Goal: Find specific page/section: Find specific page/section

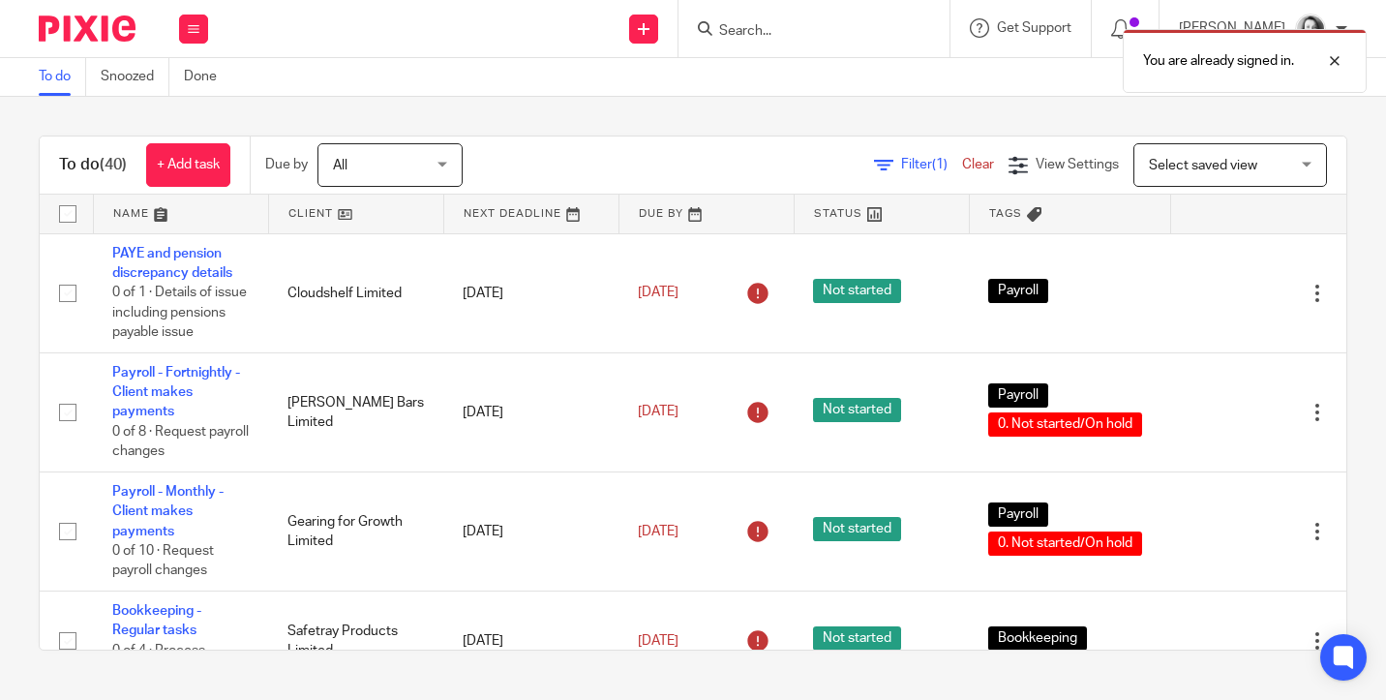
click at [754, 33] on div "You are already signed in." at bounding box center [1030, 56] width 674 height 74
click at [750, 17] on form at bounding box center [820, 28] width 206 height 24
click at [749, 29] on div "You are already signed in." at bounding box center [1030, 56] width 674 height 74
click at [703, 24] on div "You are already signed in." at bounding box center [1030, 56] width 674 height 74
click at [696, 31] on div "You are already signed in." at bounding box center [1030, 56] width 674 height 74
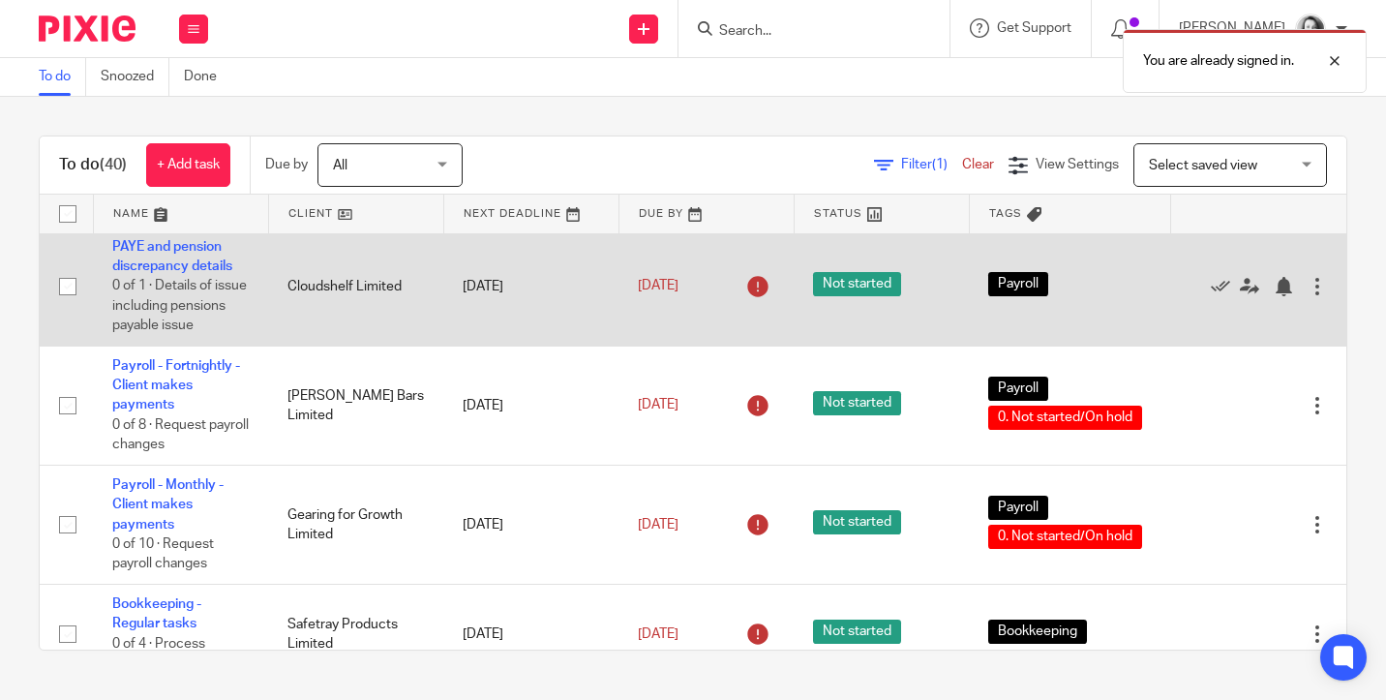
scroll to position [8, 0]
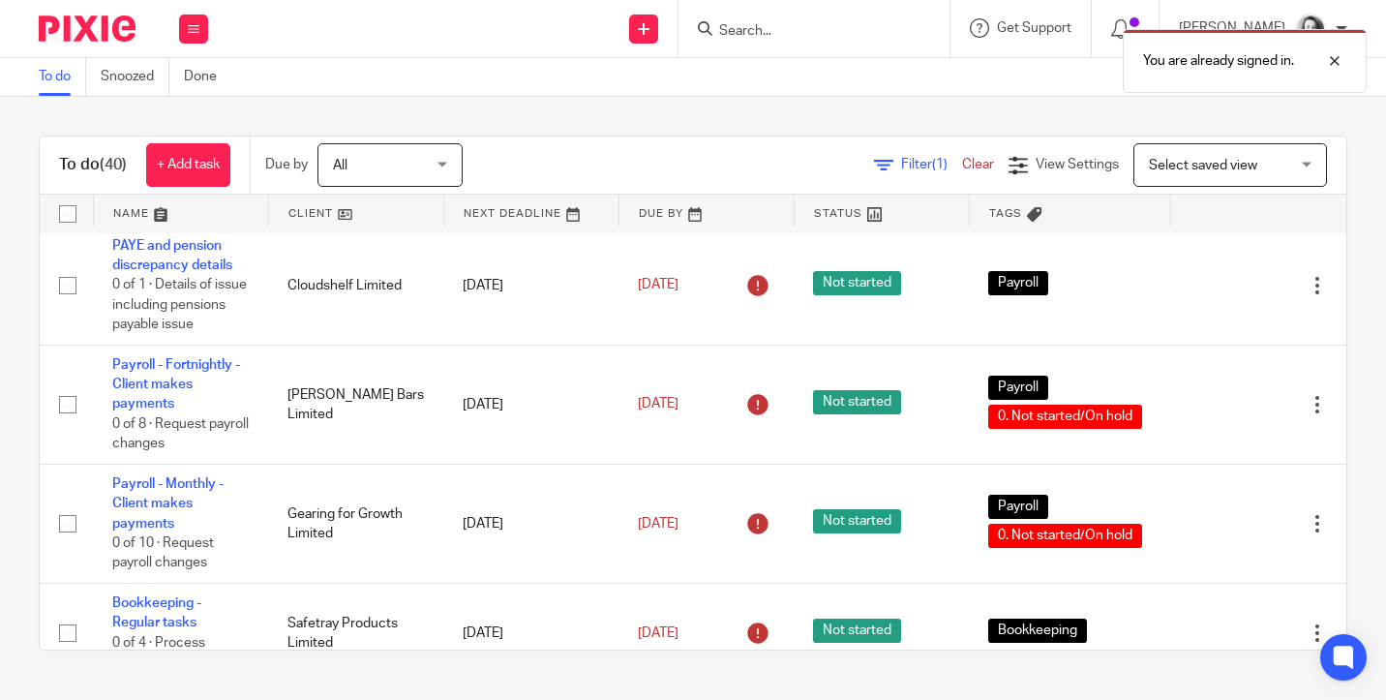
click at [720, 27] on div "You are already signed in." at bounding box center [1030, 56] width 674 height 74
click at [85, 21] on img at bounding box center [87, 28] width 97 height 26
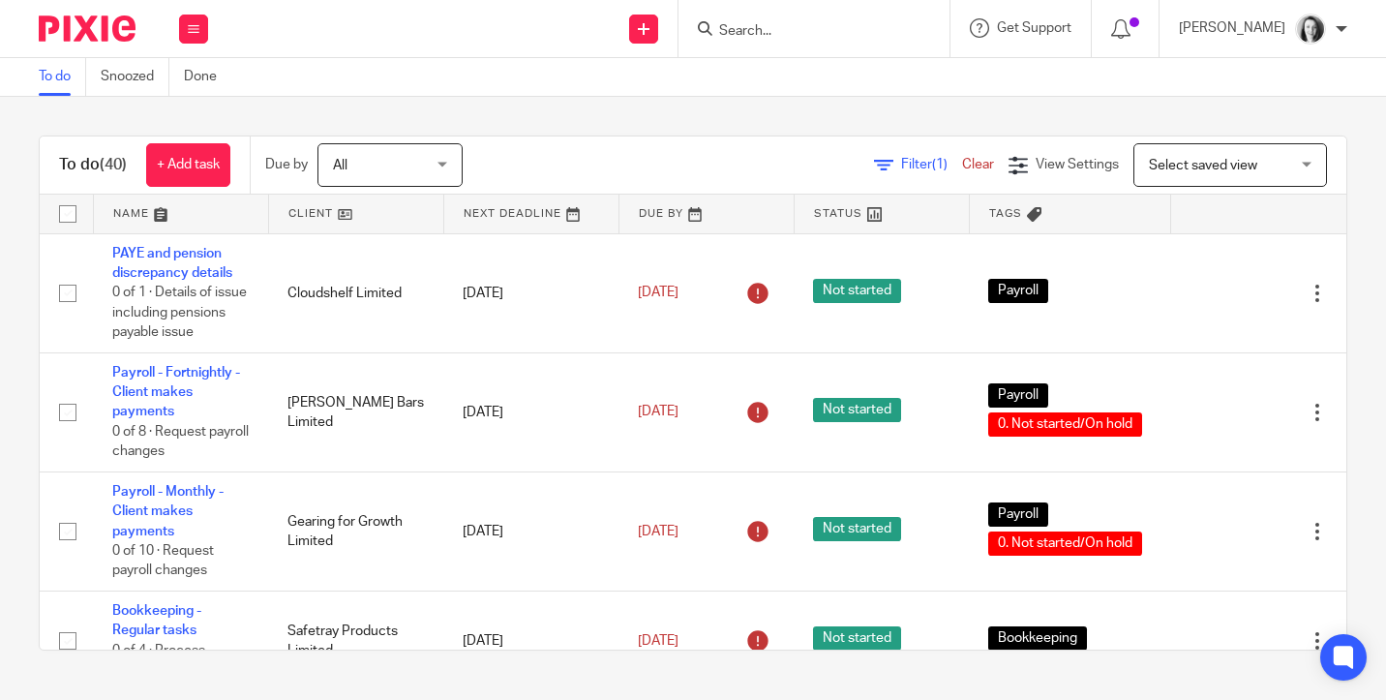
click at [777, 34] on input "Search" at bounding box center [804, 31] width 174 height 17
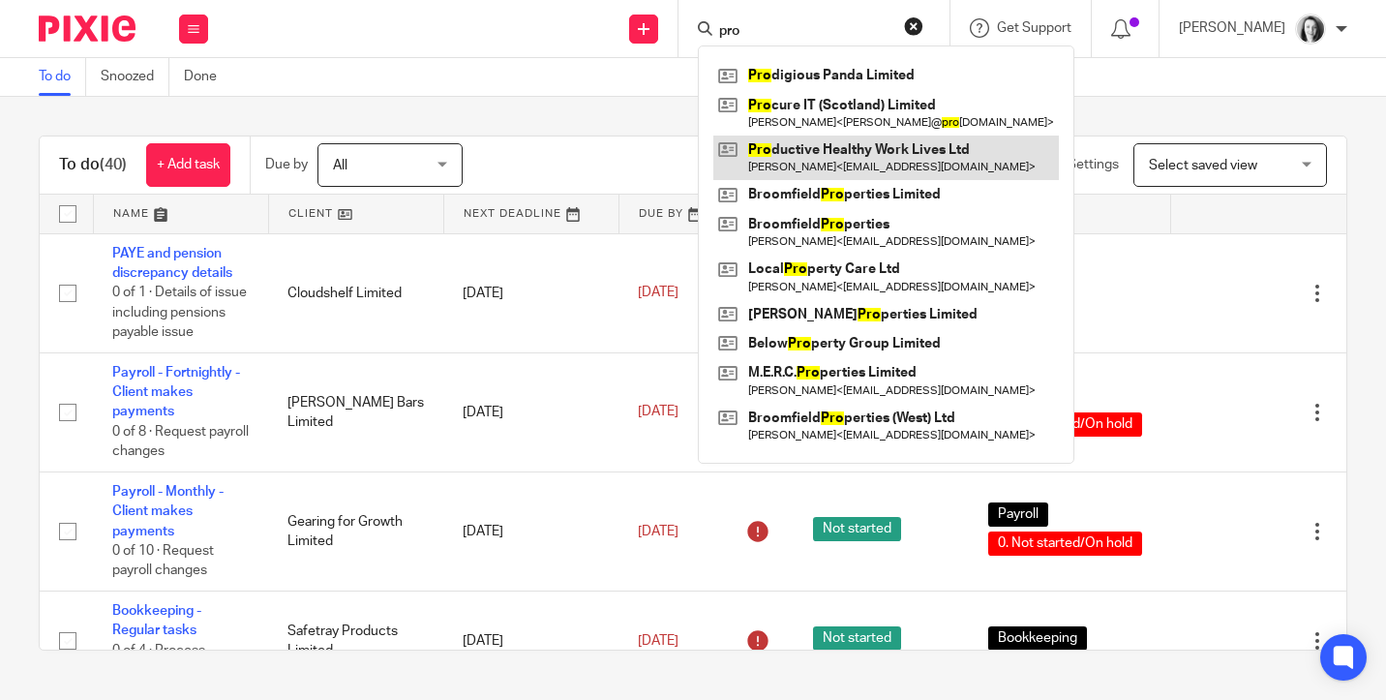
type input "pro"
click at [784, 151] on link at bounding box center [887, 158] width 346 height 45
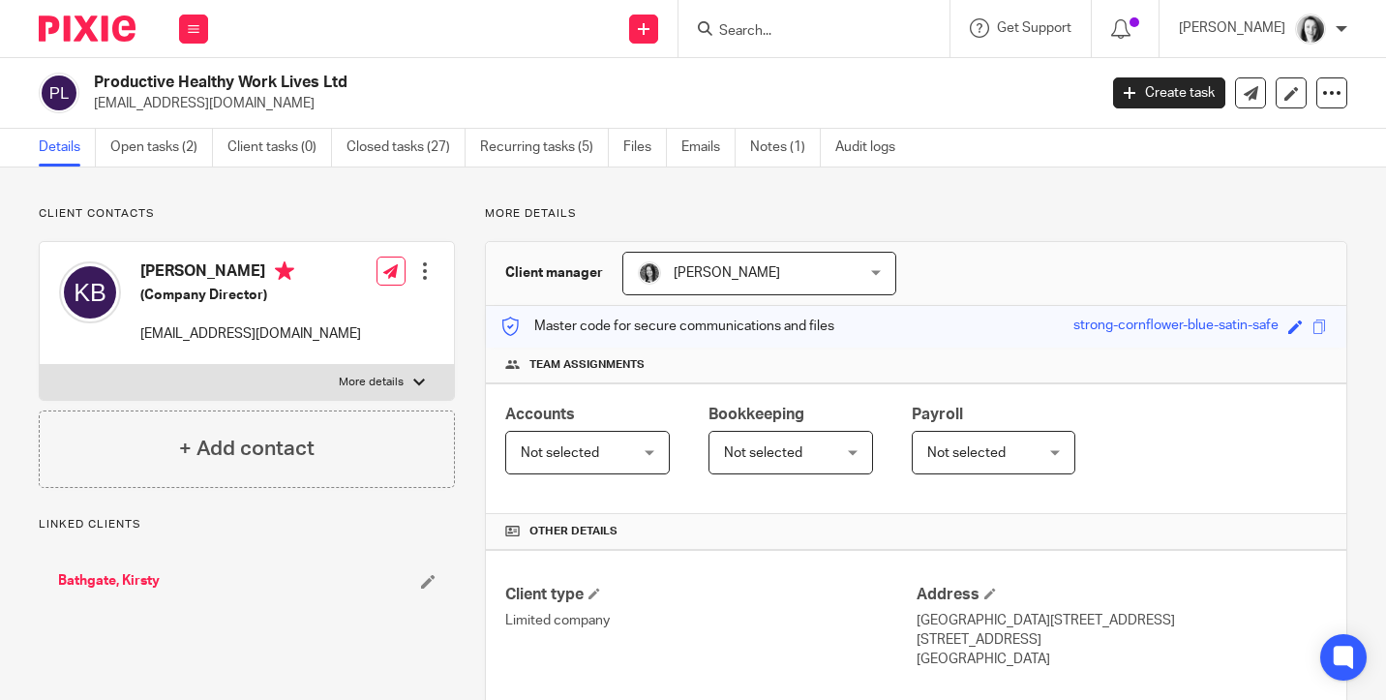
click at [784, 151] on link "Notes (1)" at bounding box center [785, 148] width 71 height 38
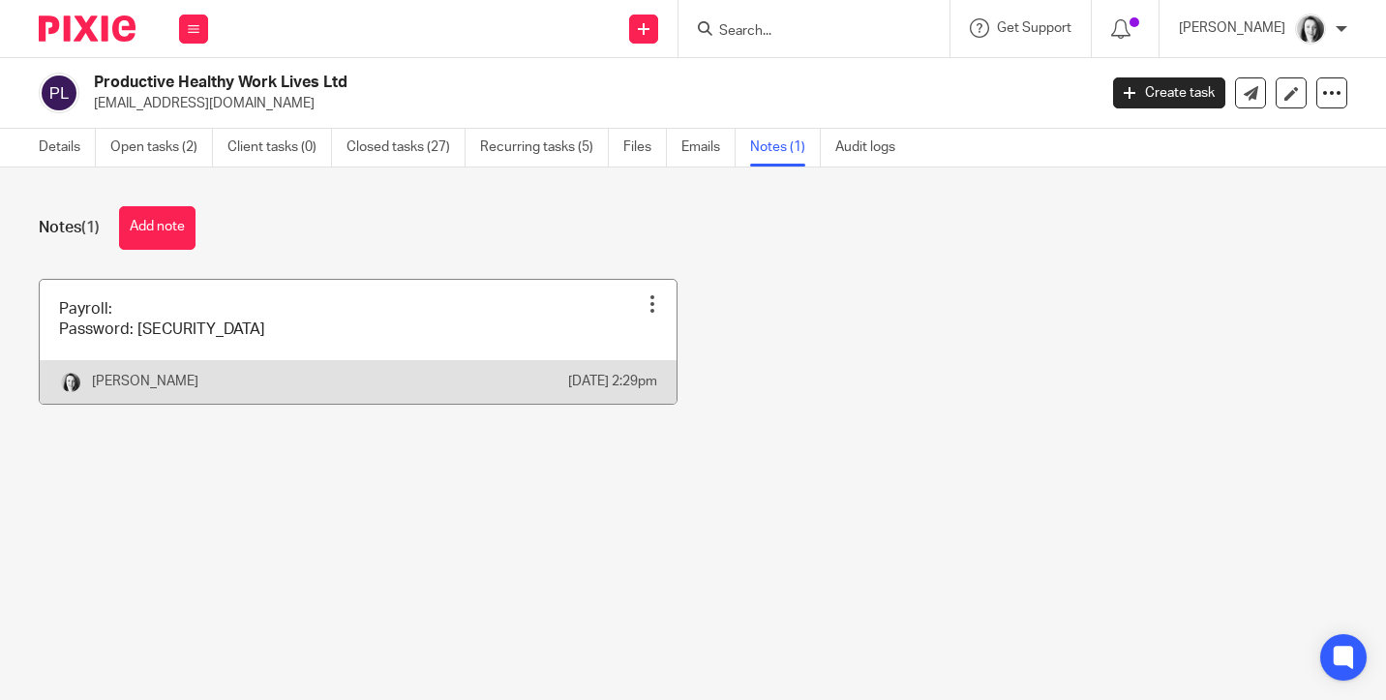
click at [358, 327] on link at bounding box center [358, 342] width 637 height 124
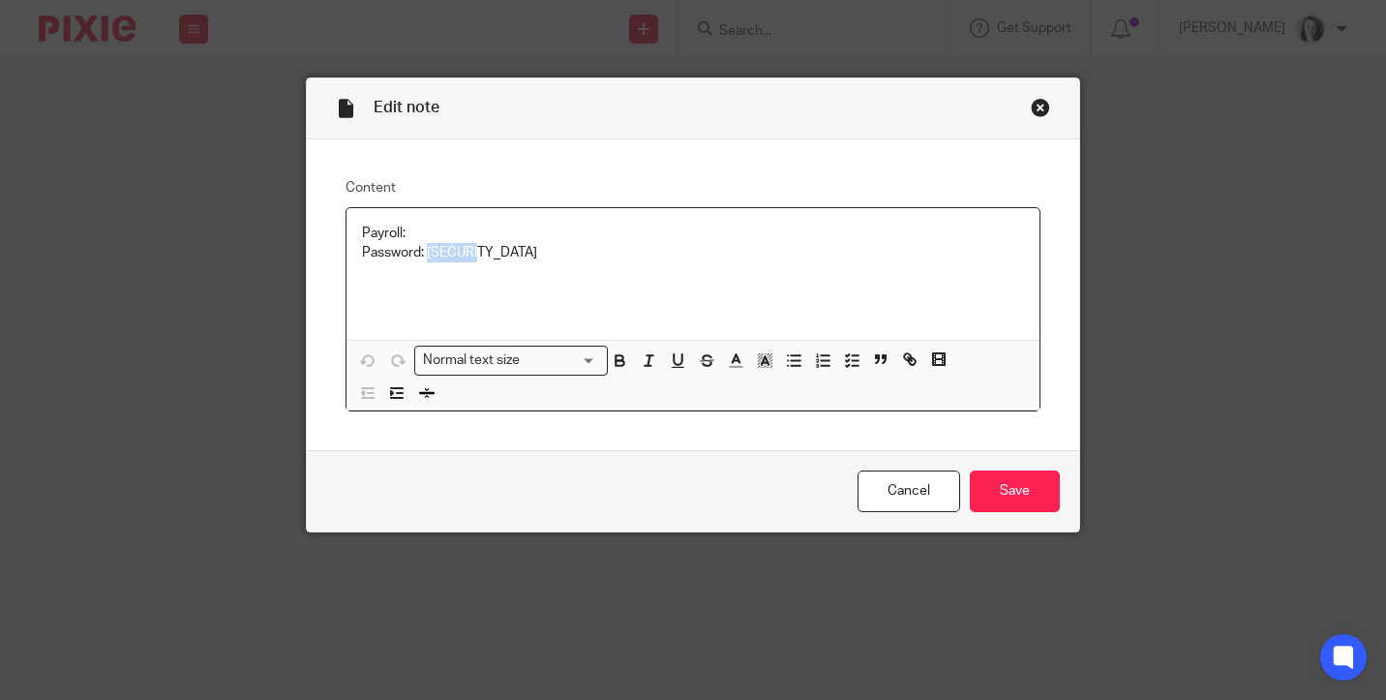
drag, startPoint x: 480, startPoint y: 256, endPoint x: 419, endPoint y: 248, distance: 61.5
click at [419, 248] on p "Password: PHWL123" at bounding box center [693, 252] width 662 height 19
copy p "PHWL123"
click at [893, 494] on link "Cancel" at bounding box center [909, 492] width 103 height 42
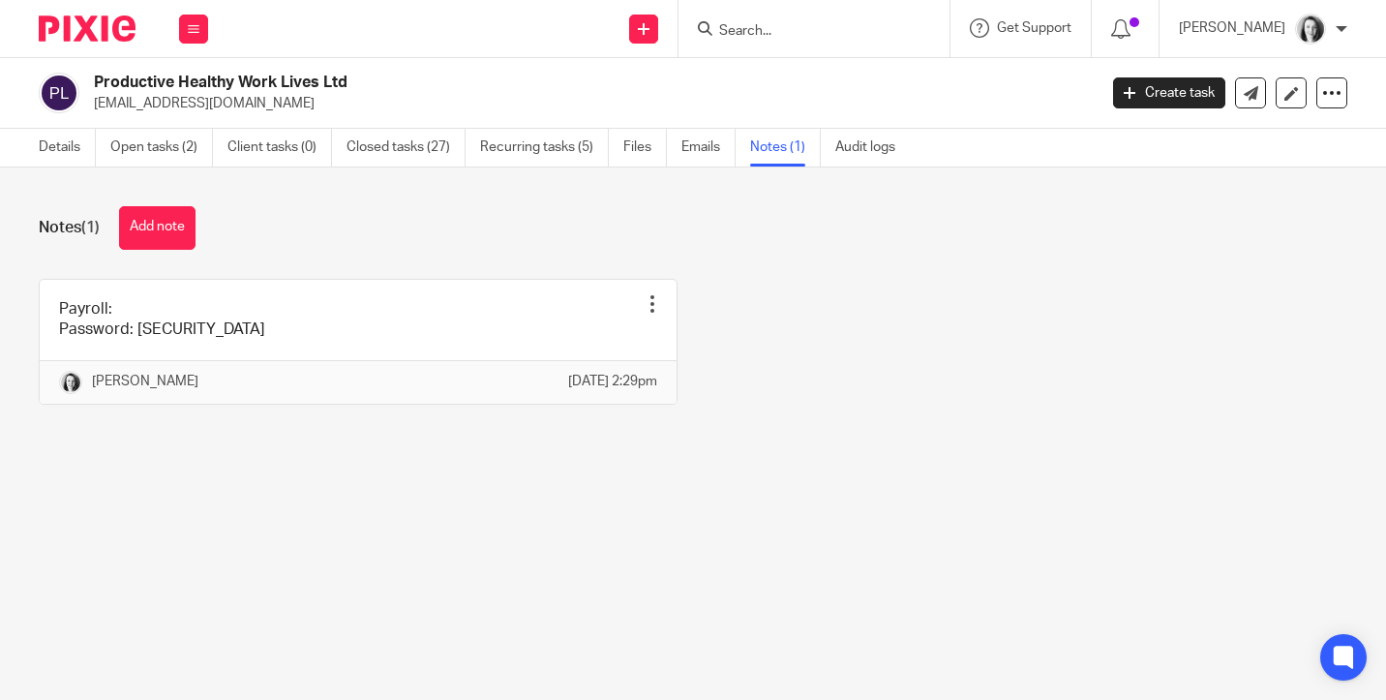
click at [743, 42] on div at bounding box center [814, 28] width 271 height 57
click at [745, 35] on input "Search" at bounding box center [804, 31] width 174 height 17
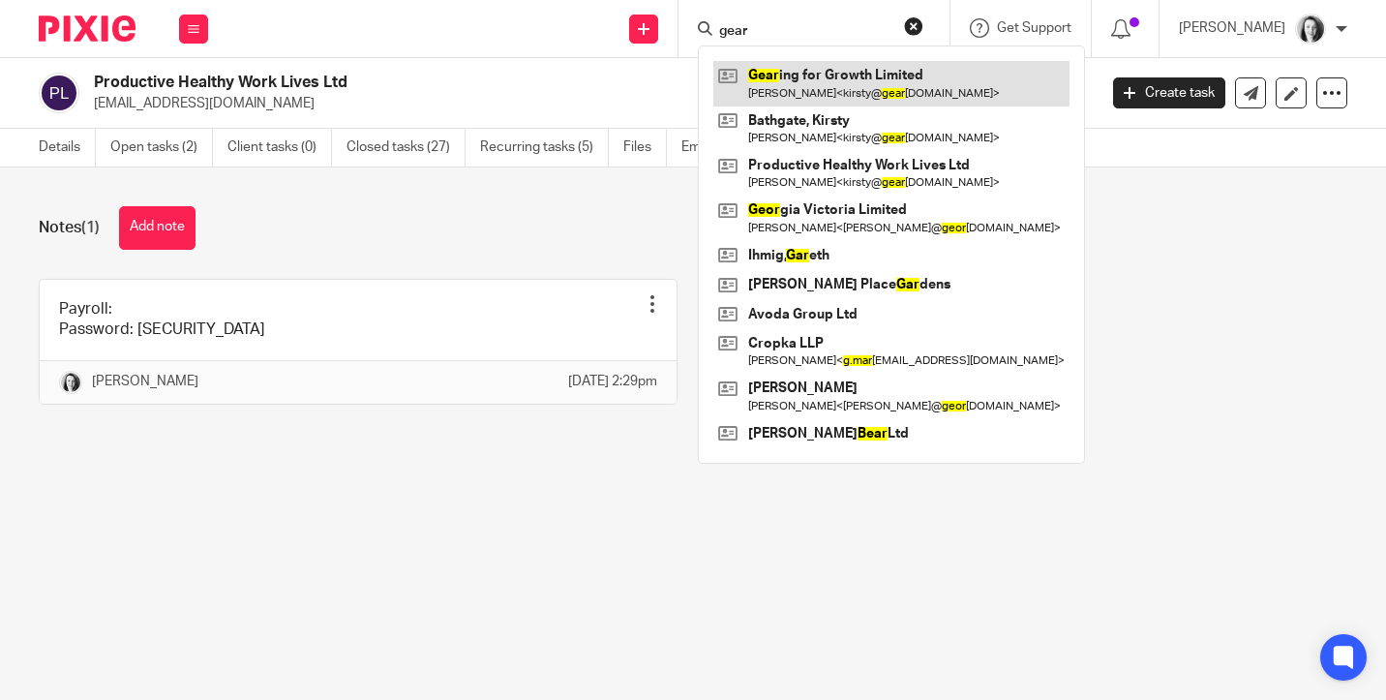
type input "gear"
click at [780, 85] on link at bounding box center [892, 83] width 356 height 45
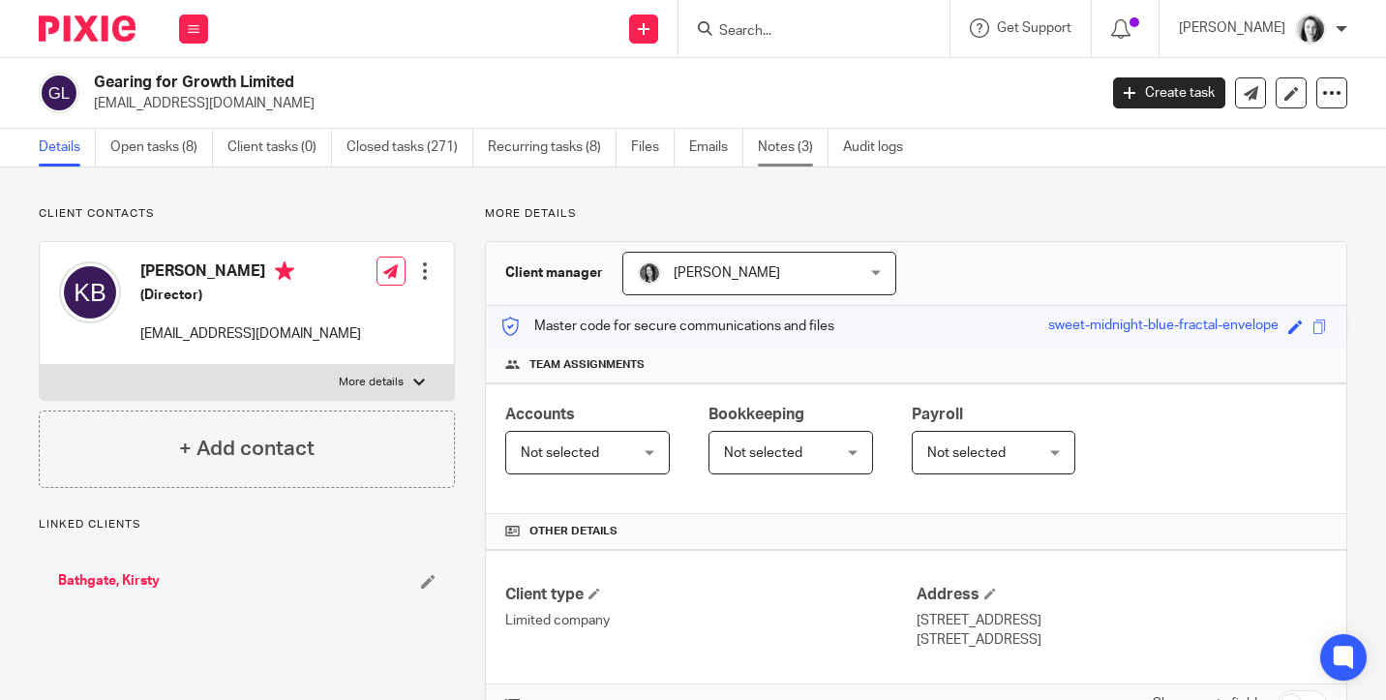
click at [784, 148] on link "Notes (3)" at bounding box center [793, 148] width 71 height 38
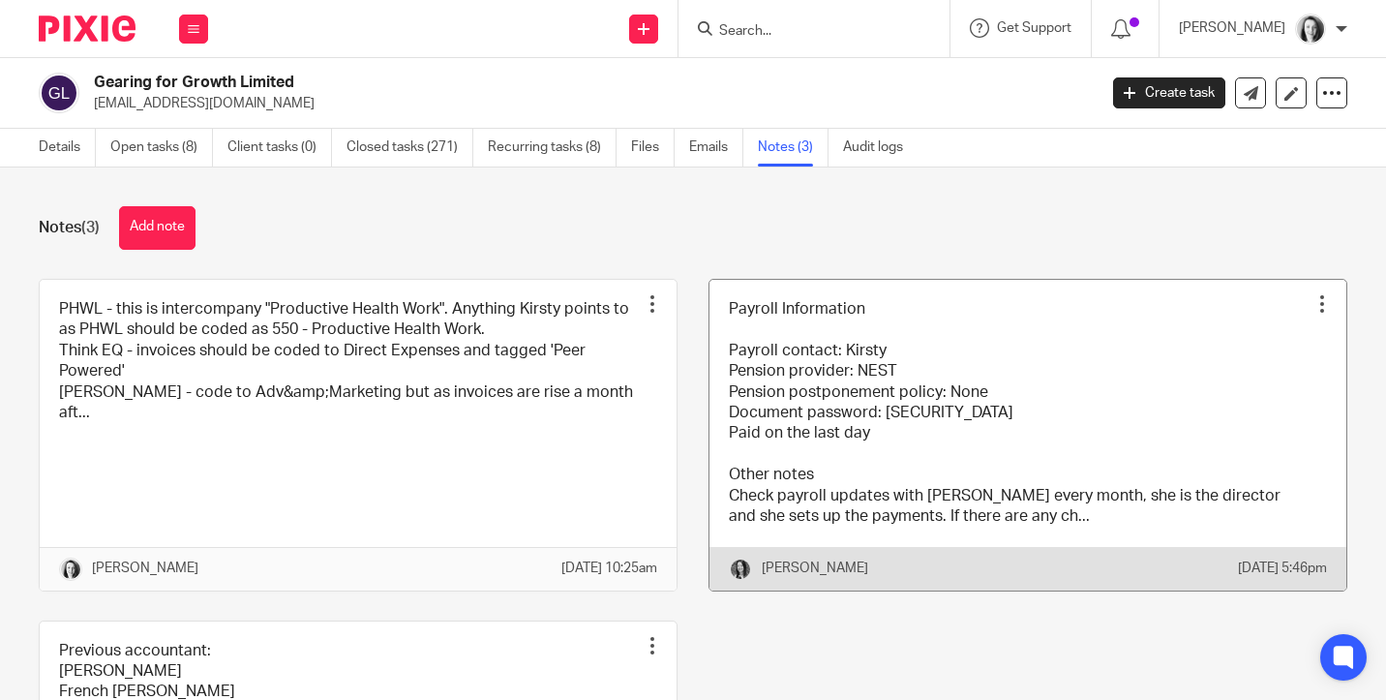
click at [1085, 446] on link at bounding box center [1028, 435] width 637 height 311
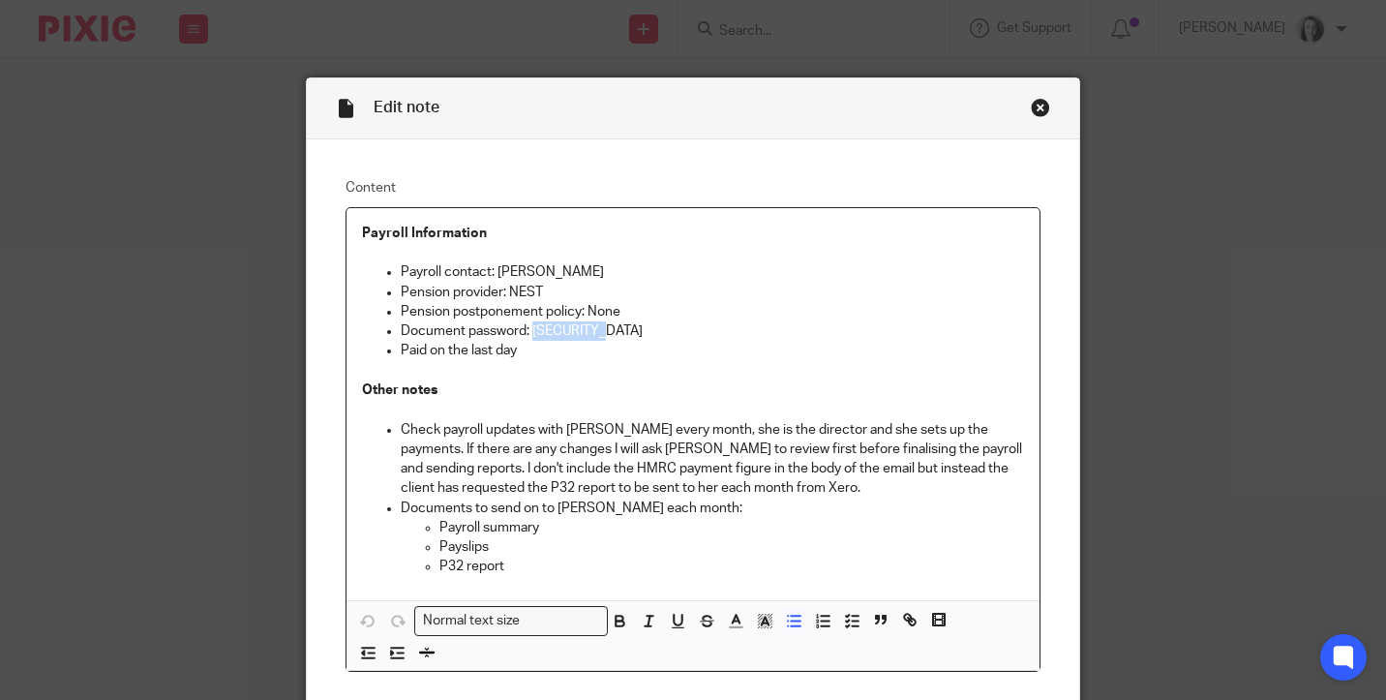
drag, startPoint x: 595, startPoint y: 337, endPoint x: 529, endPoint y: 342, distance: 67.0
click at [529, 342] on ul "Payroll contact: Kirsty Pension provider: NEST Pension postponement policy: Non…" at bounding box center [693, 311] width 662 height 98
copy p "Gearing123"
click at [1035, 109] on div "Close this dialog window" at bounding box center [1040, 107] width 19 height 19
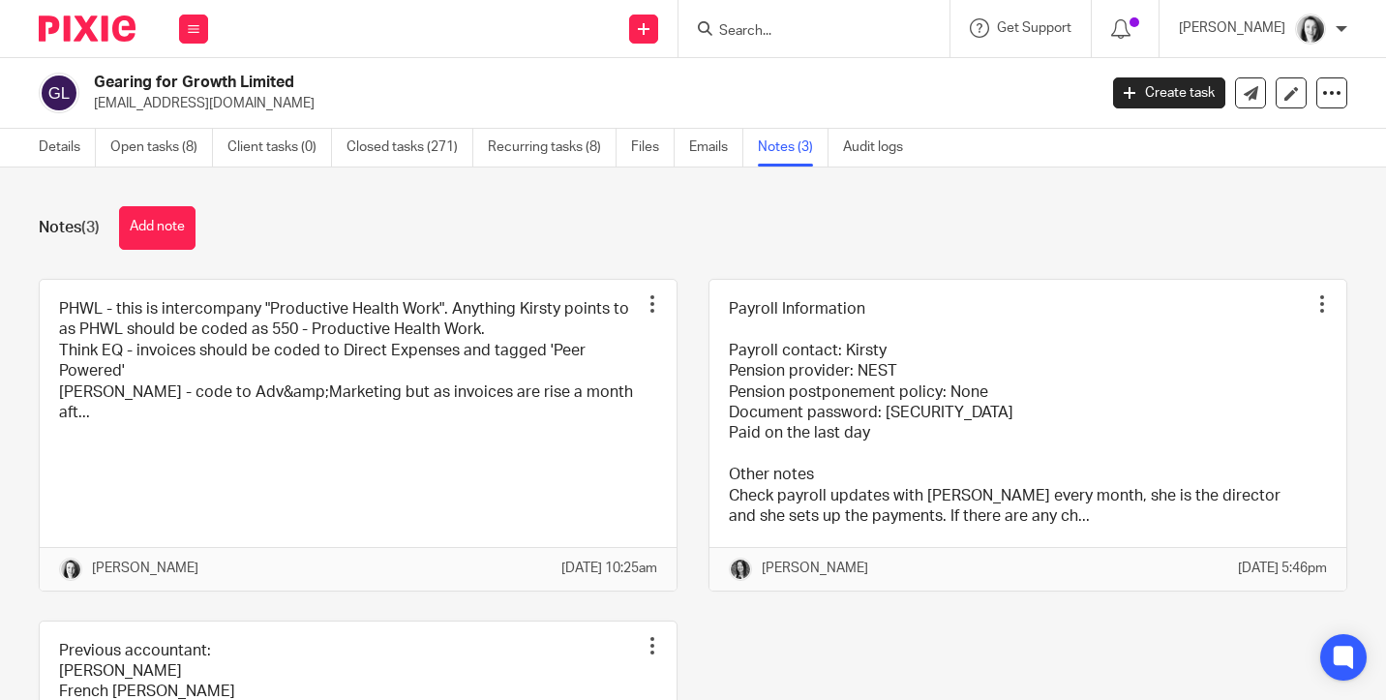
click at [776, 34] on input "Search" at bounding box center [804, 31] width 174 height 17
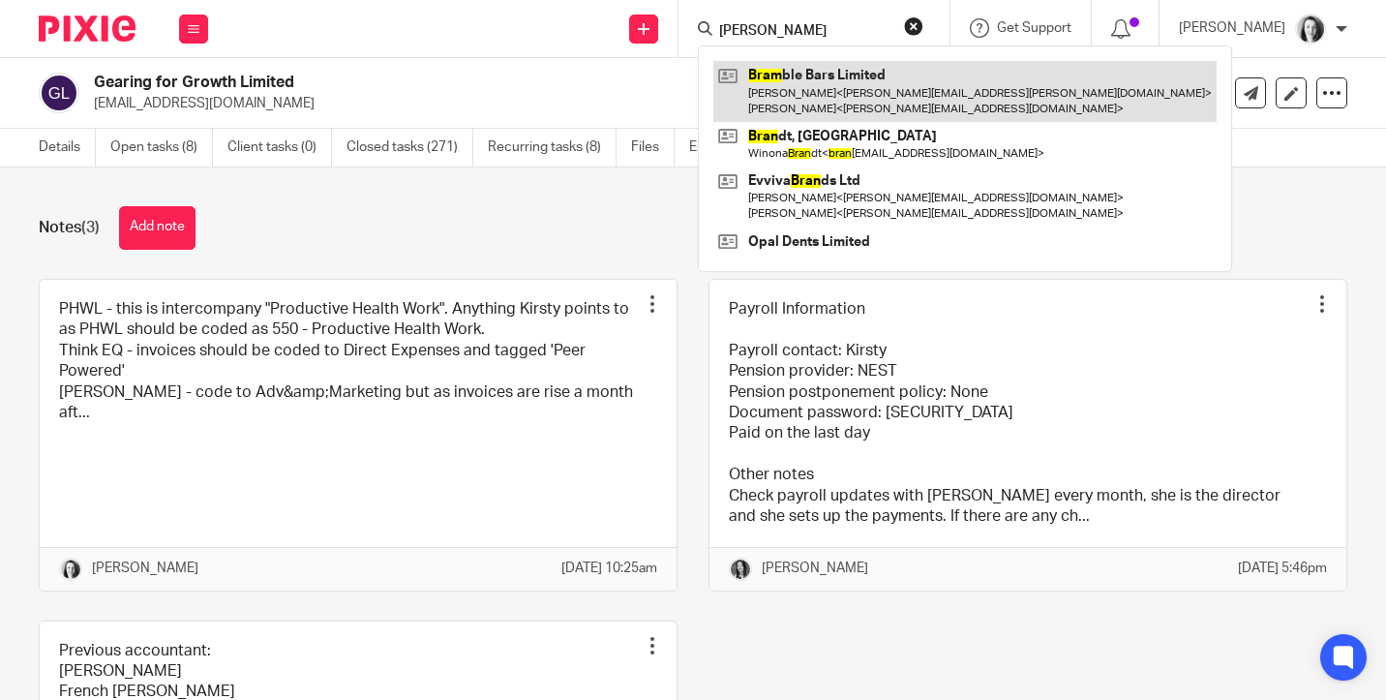
type input "[PERSON_NAME]"
click at [781, 75] on link at bounding box center [965, 91] width 503 height 60
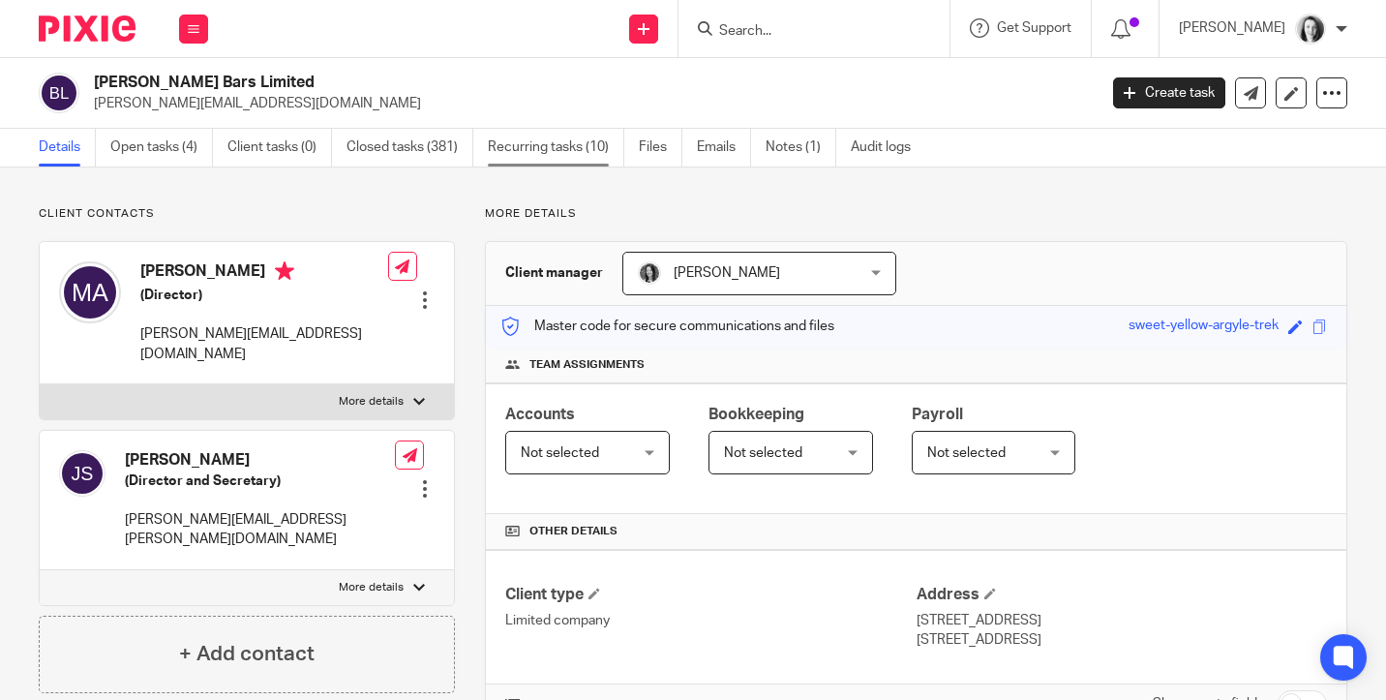
click at [545, 150] on link "Recurring tasks (10)" at bounding box center [556, 148] width 137 height 38
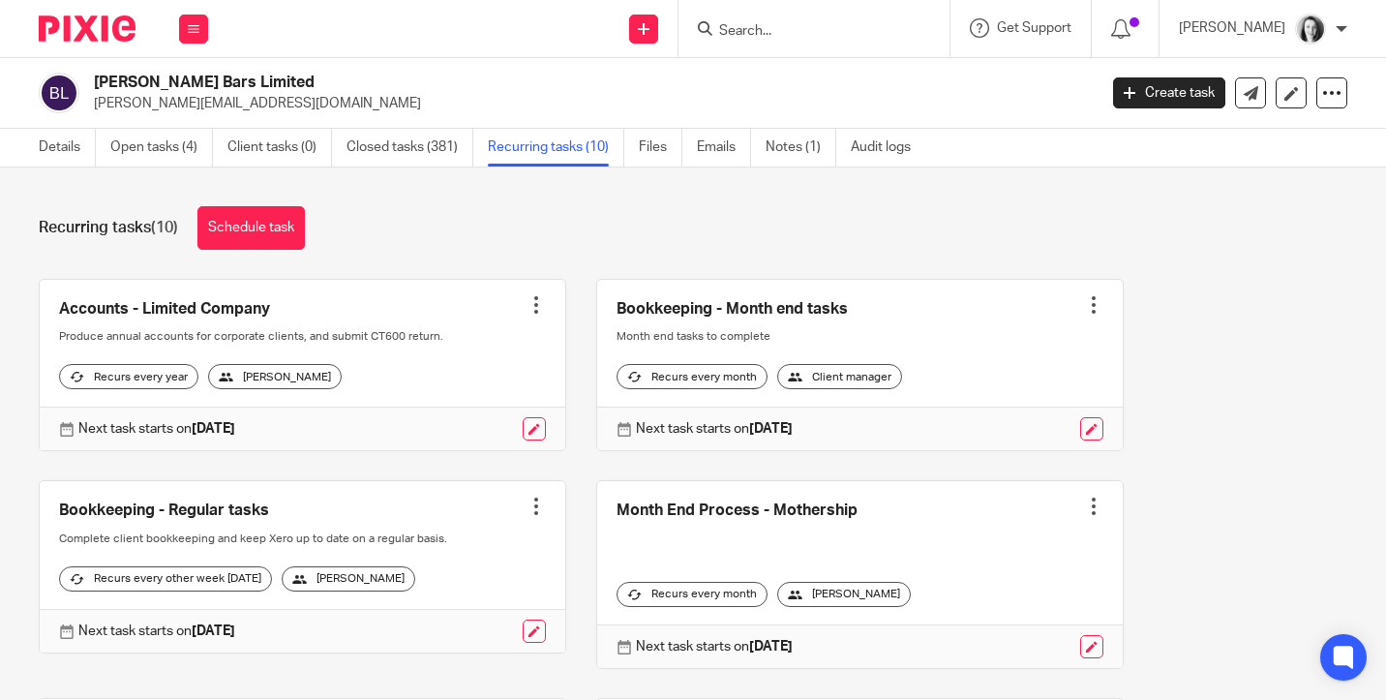
click at [810, 27] on input "Search" at bounding box center [804, 31] width 174 height 17
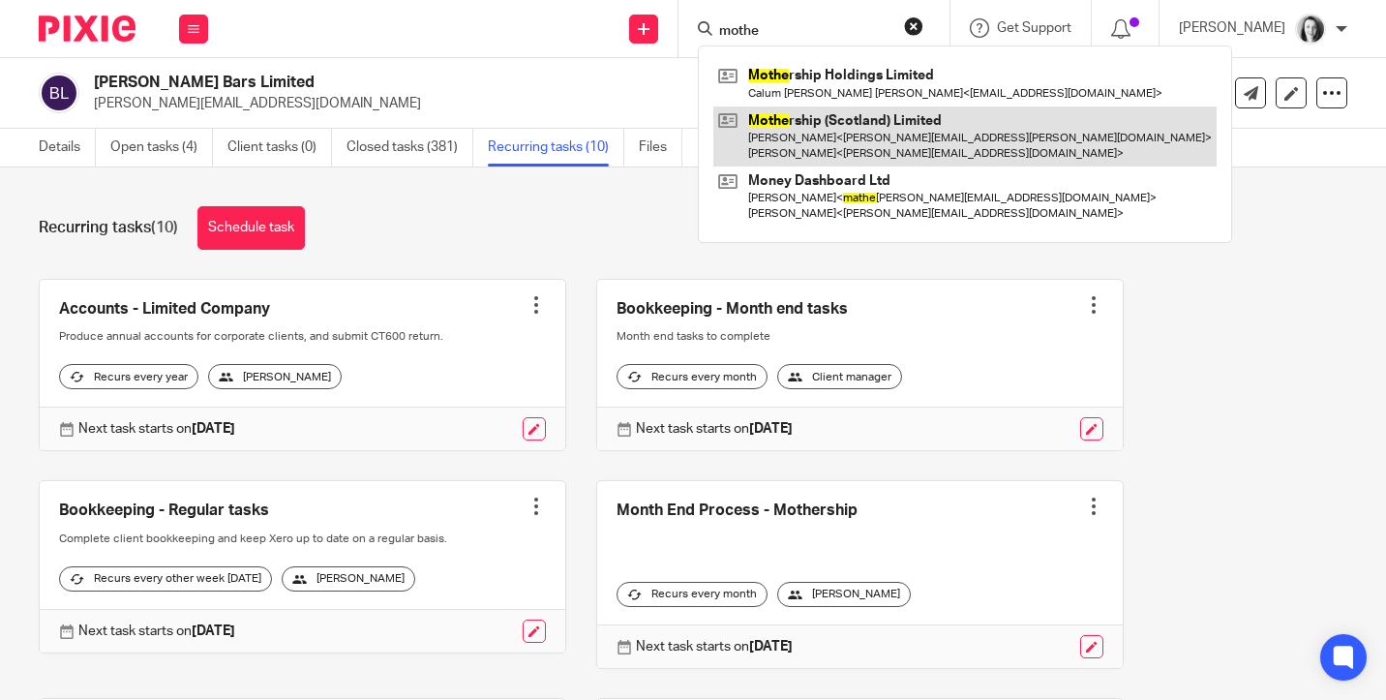
type input "mothe"
click at [767, 119] on link at bounding box center [965, 137] width 503 height 60
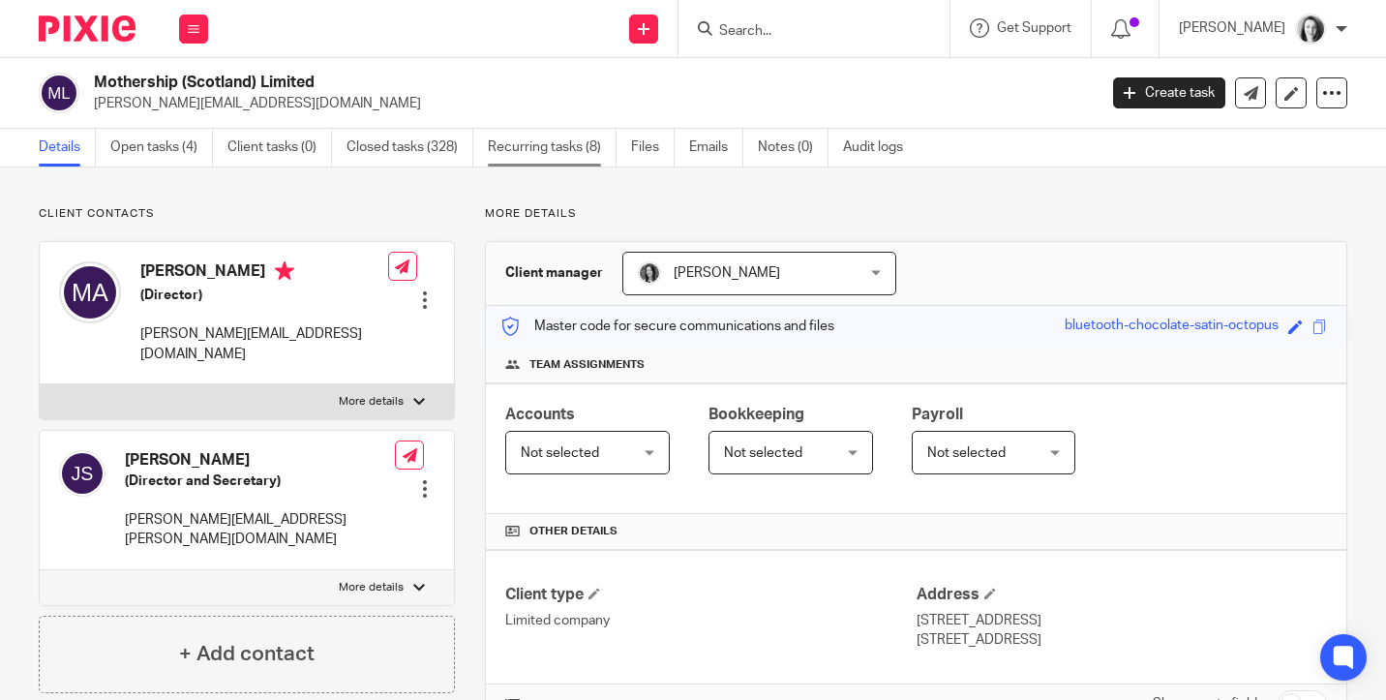
click at [533, 154] on link "Recurring tasks (8)" at bounding box center [552, 148] width 129 height 38
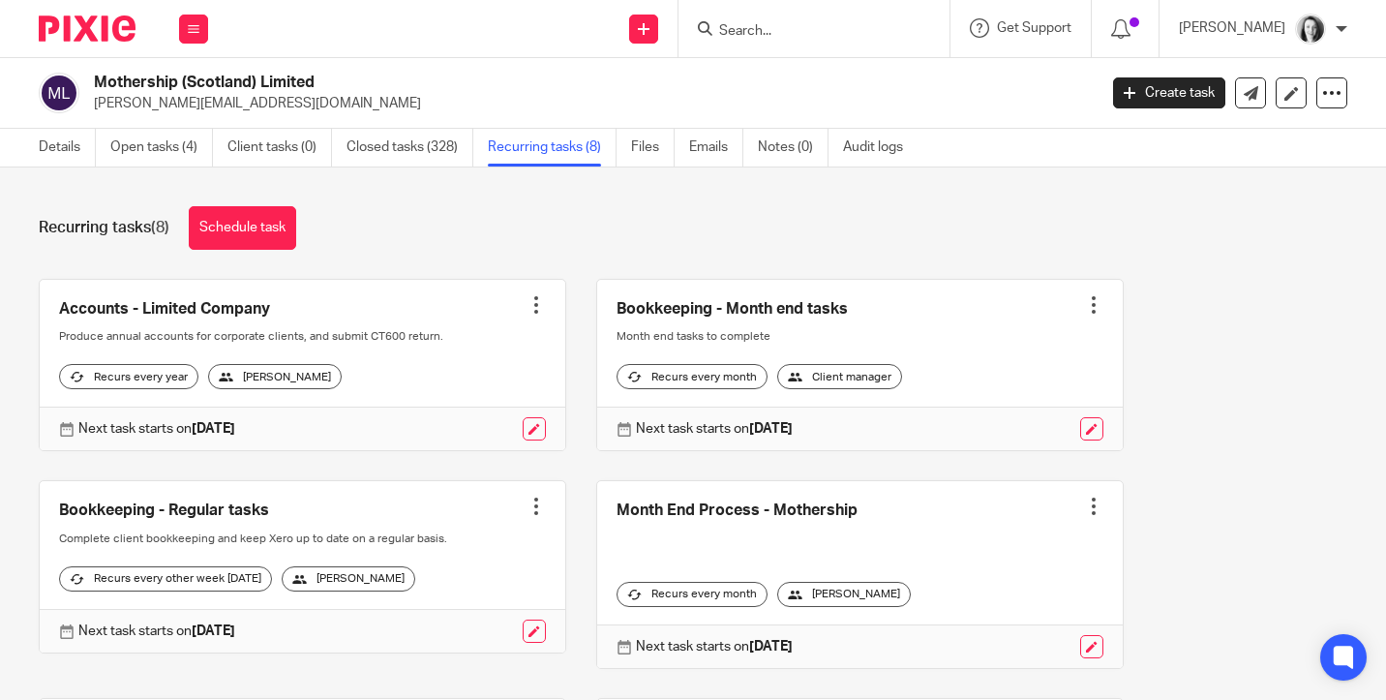
click at [751, 23] on input "Search" at bounding box center [804, 31] width 174 height 17
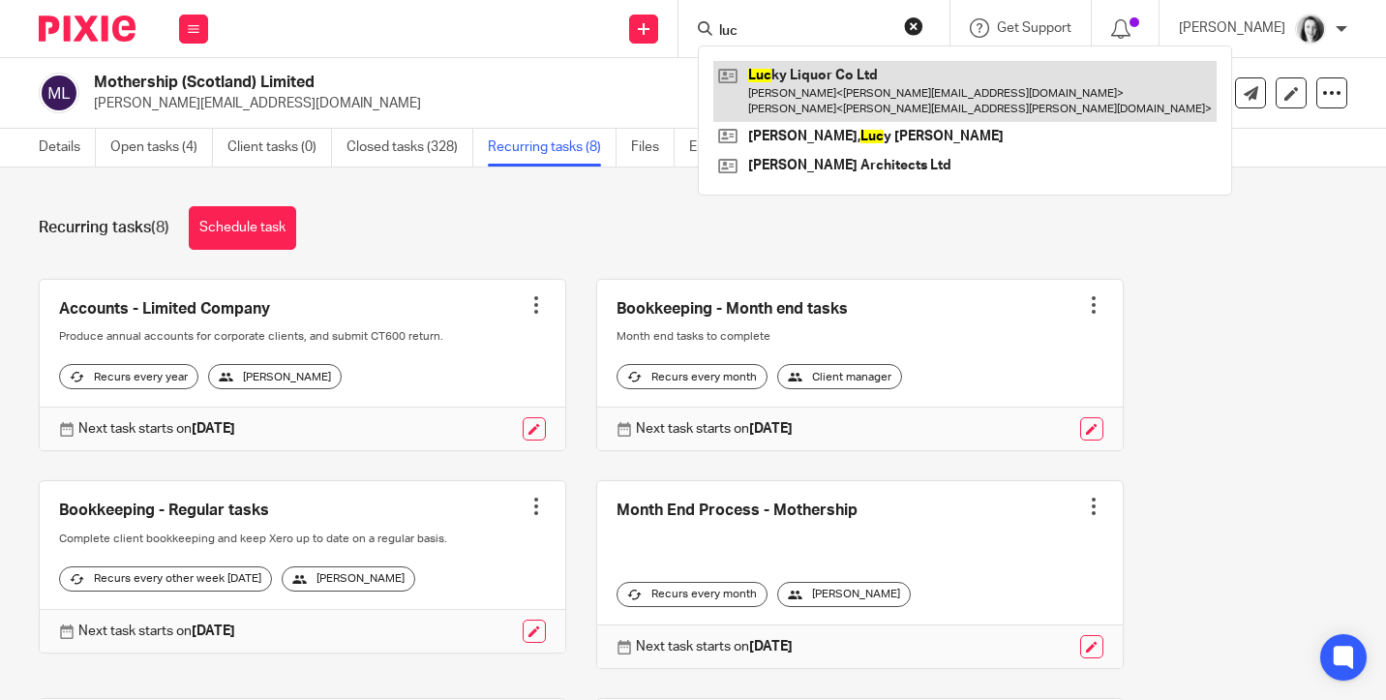
type input "luc"
click at [806, 83] on link at bounding box center [965, 91] width 503 height 60
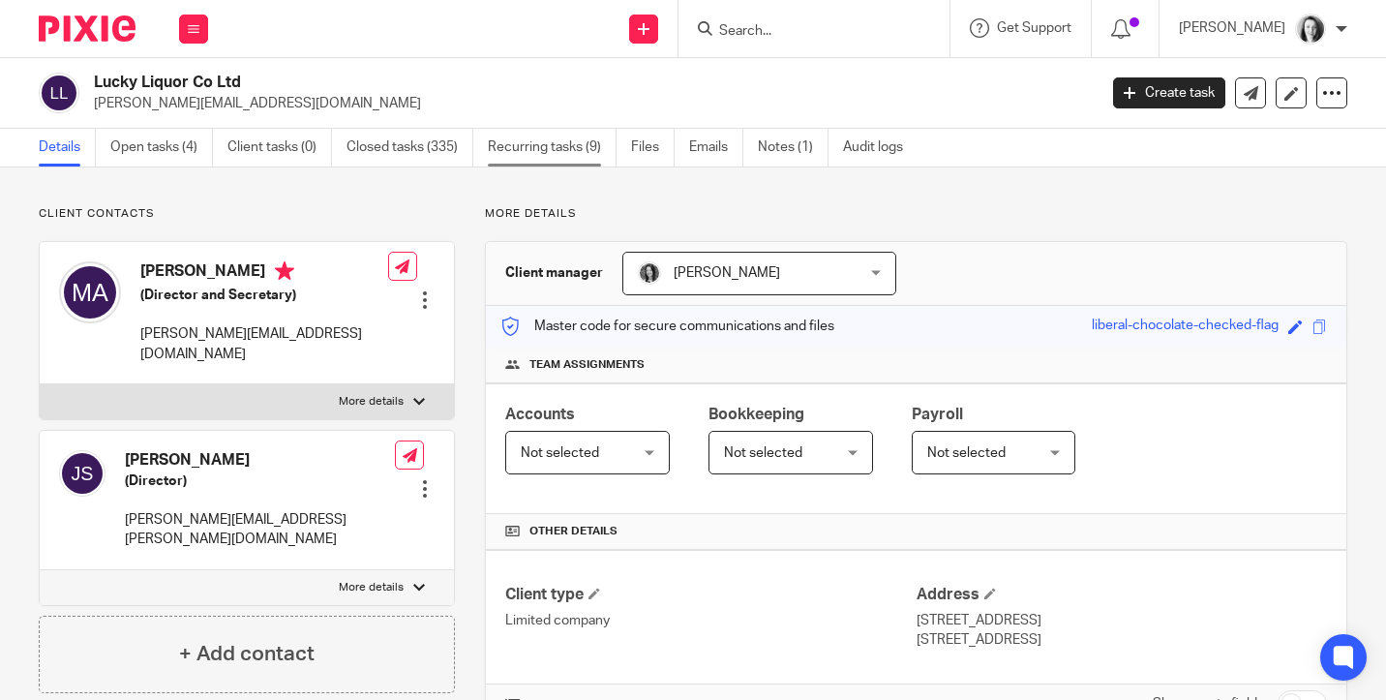
click at [541, 155] on link "Recurring tasks (9)" at bounding box center [552, 148] width 129 height 38
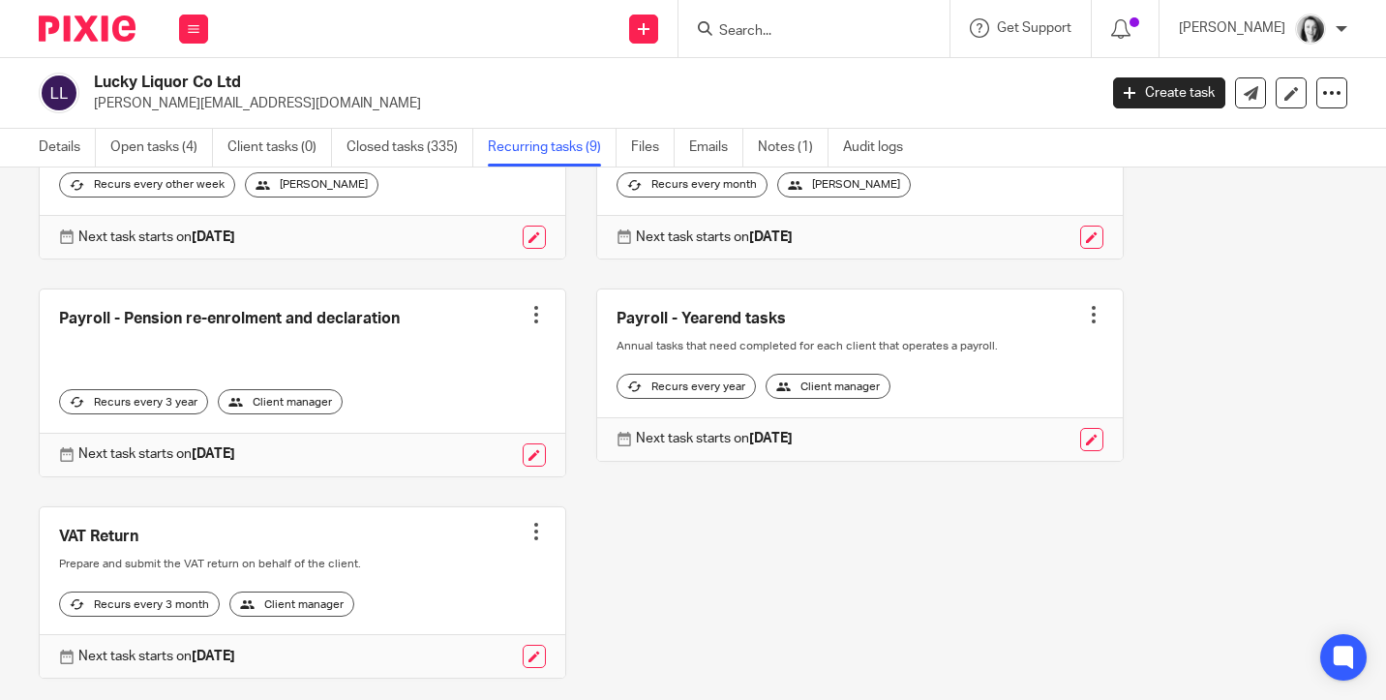
scroll to position [619, 0]
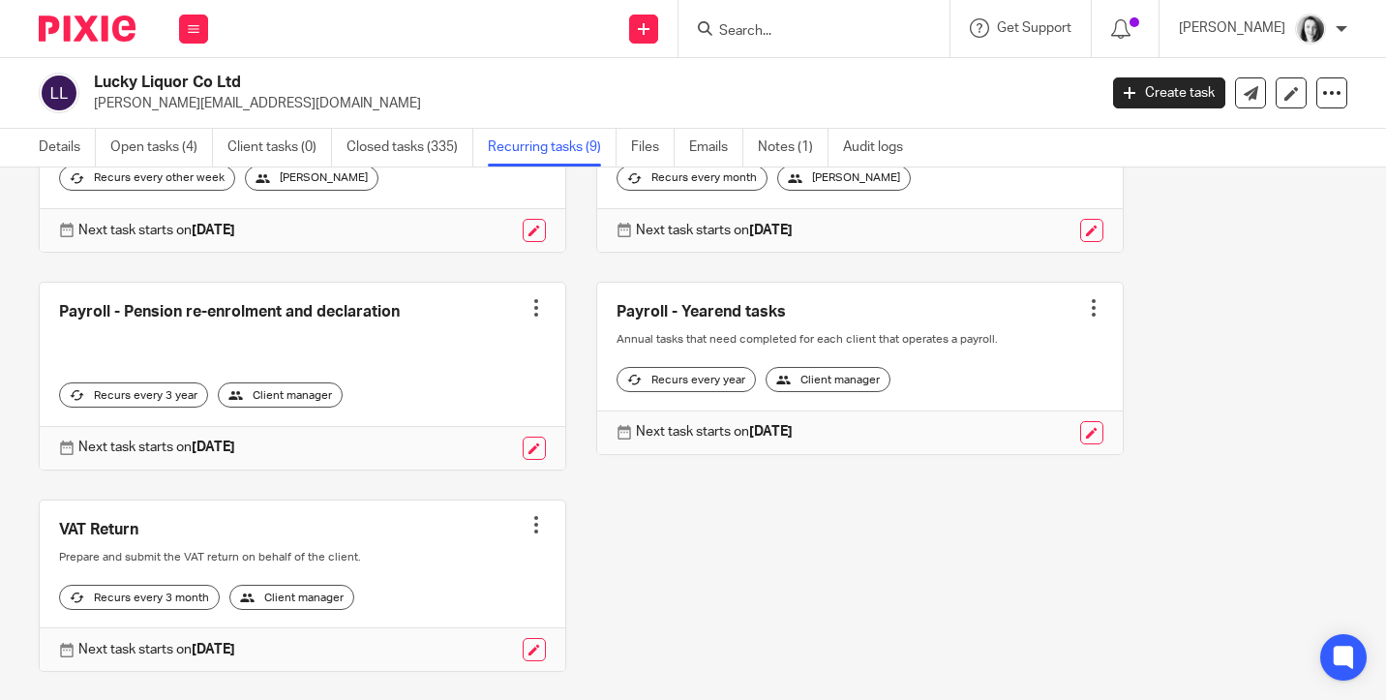
click at [722, 24] on input "Search" at bounding box center [804, 31] width 174 height 17
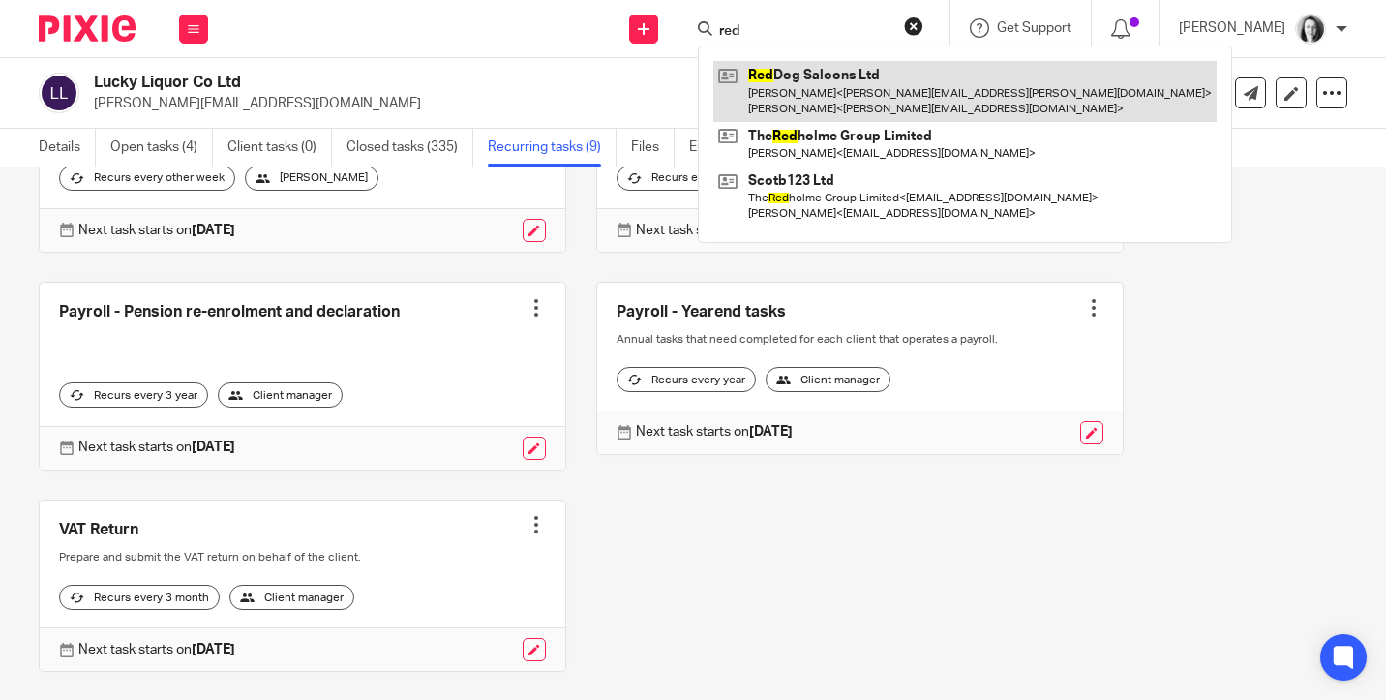
type input "red"
click at [775, 80] on link at bounding box center [965, 91] width 503 height 60
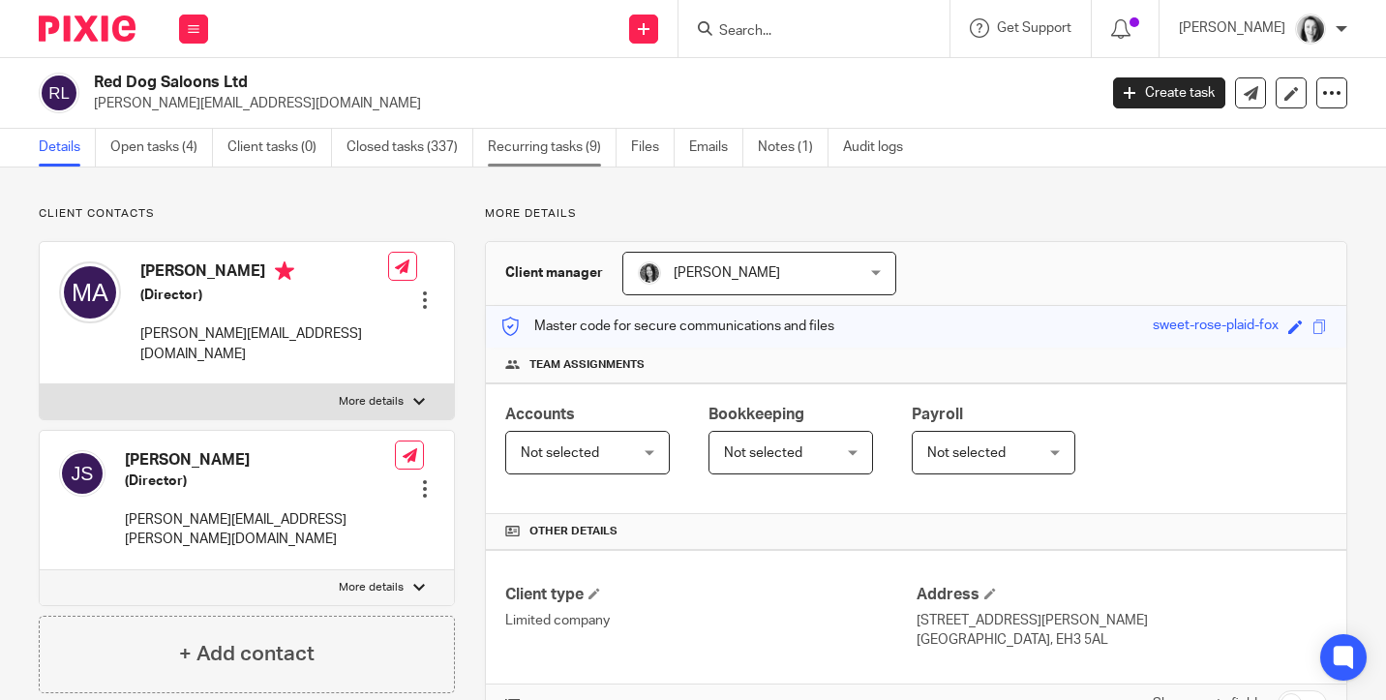
click at [538, 155] on link "Recurring tasks (9)" at bounding box center [552, 148] width 129 height 38
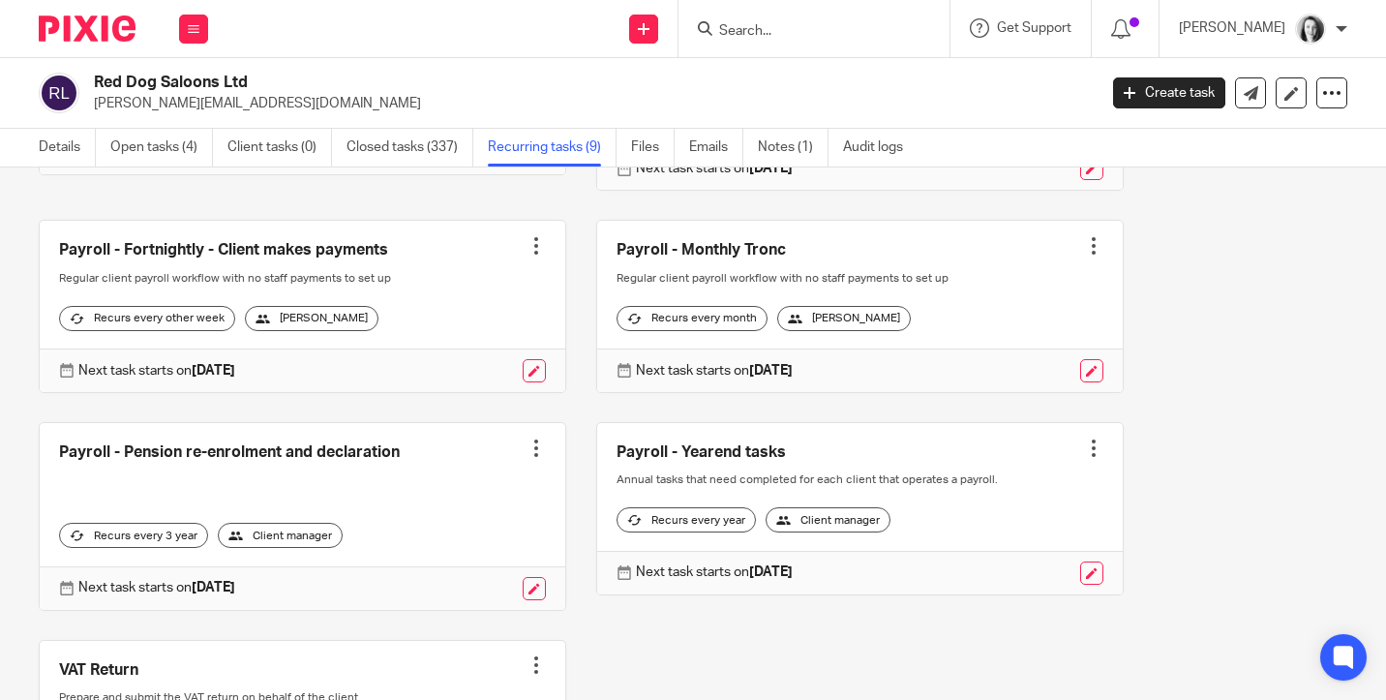
scroll to position [464, 0]
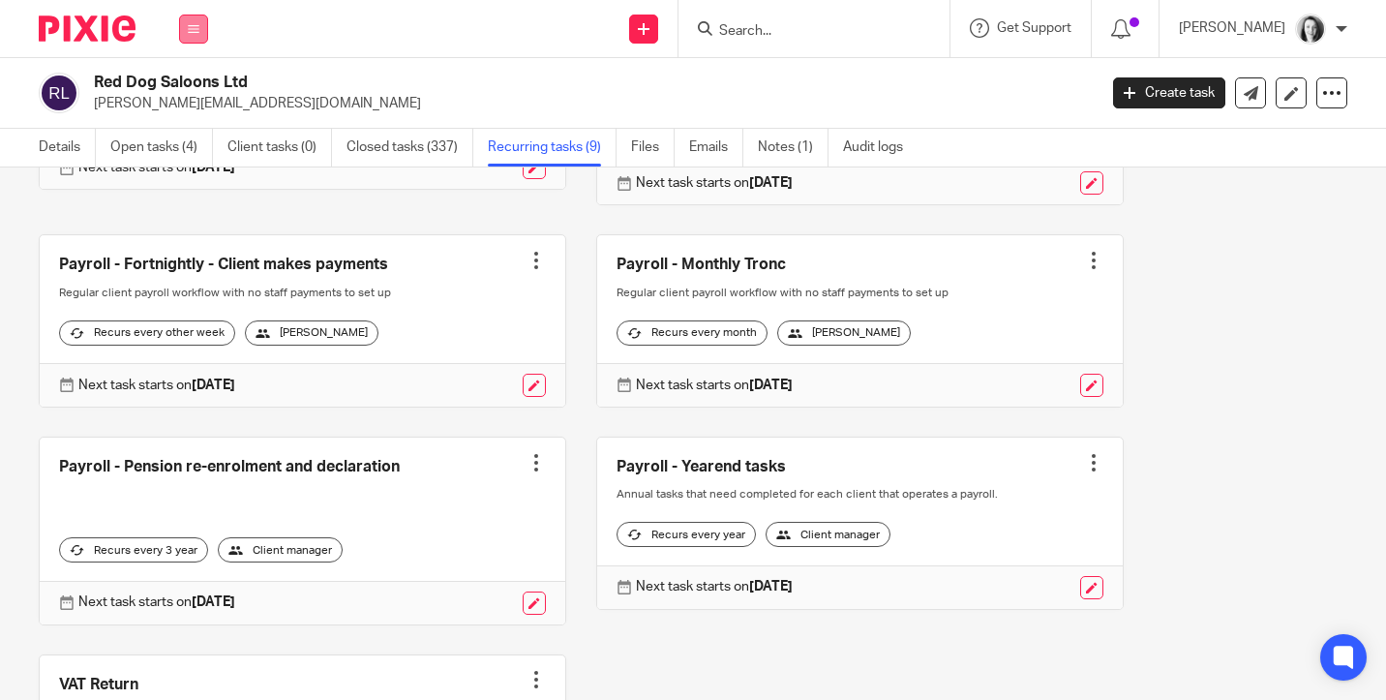
click at [196, 25] on icon at bounding box center [194, 29] width 12 height 12
click at [185, 89] on link "Work" at bounding box center [183, 90] width 31 height 14
